Goal: Information Seeking & Learning: Learn about a topic

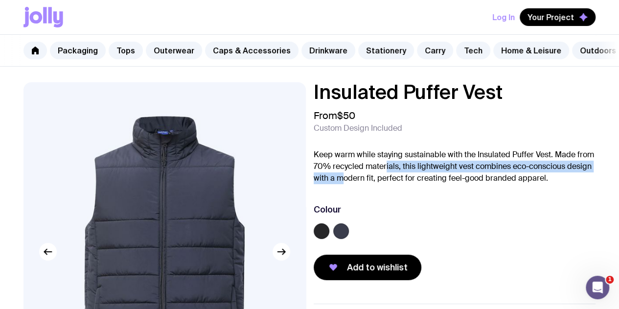
click at [420, 179] on p "Keep warm while staying sustainable with the Insulated Puffer Vest. Made from 7…" at bounding box center [454, 166] width 282 height 35
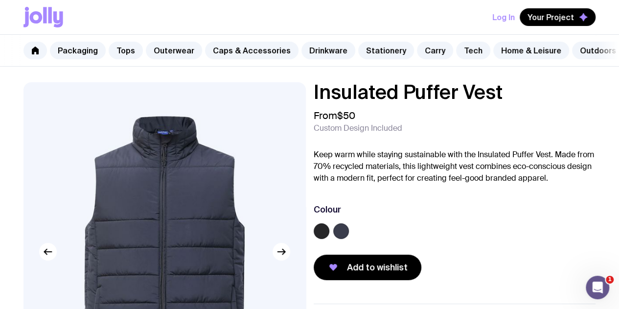
click at [457, 215] on div "Colour" at bounding box center [454, 209] width 282 height 12
click at [128, 48] on link "Tops" at bounding box center [126, 51] width 34 height 18
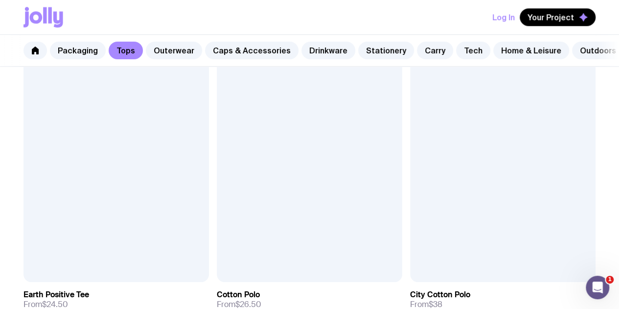
scroll to position [501, 0]
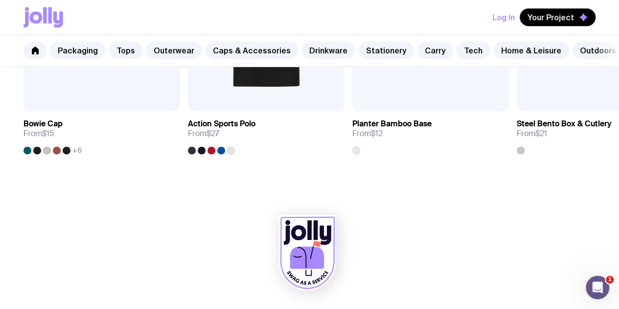
scroll to position [673, 0]
